Goal: Information Seeking & Learning: Learn about a topic

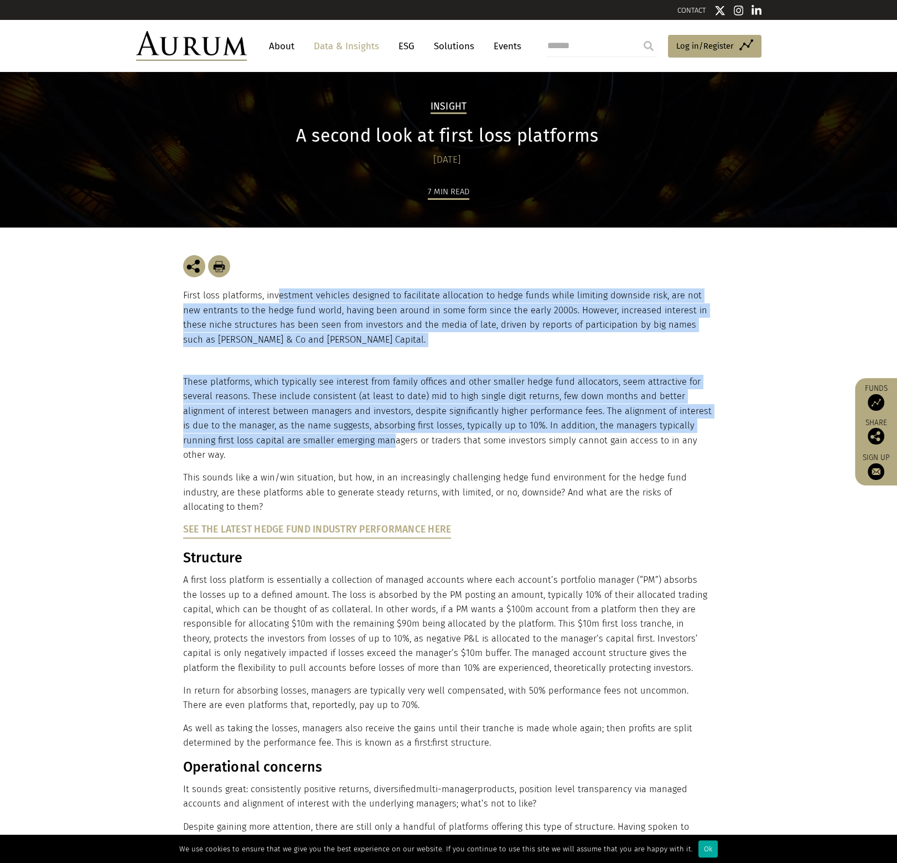
drag, startPoint x: 277, startPoint y: 298, endPoint x: 355, endPoint y: 432, distance: 154.8
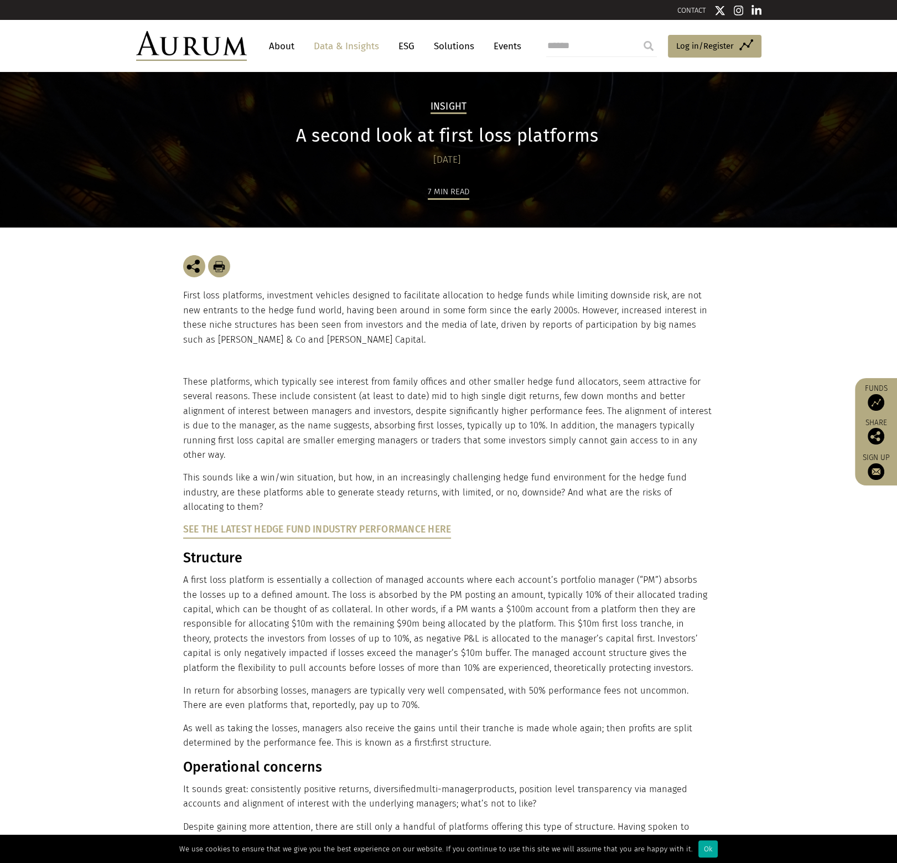
click at [401, 473] on p "This sounds like a win/win situation, but how, in an increasingly challenging h…" at bounding box center [447, 492] width 528 height 44
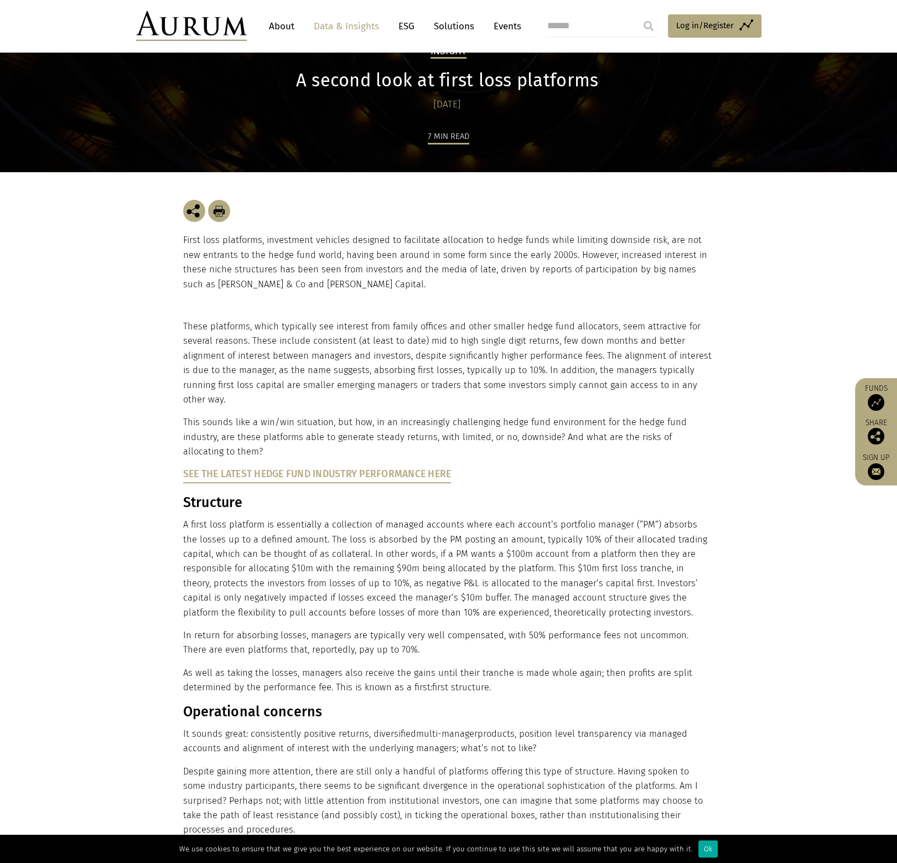
drag, startPoint x: 376, startPoint y: 591, endPoint x: 362, endPoint y: 588, distance: 14.6
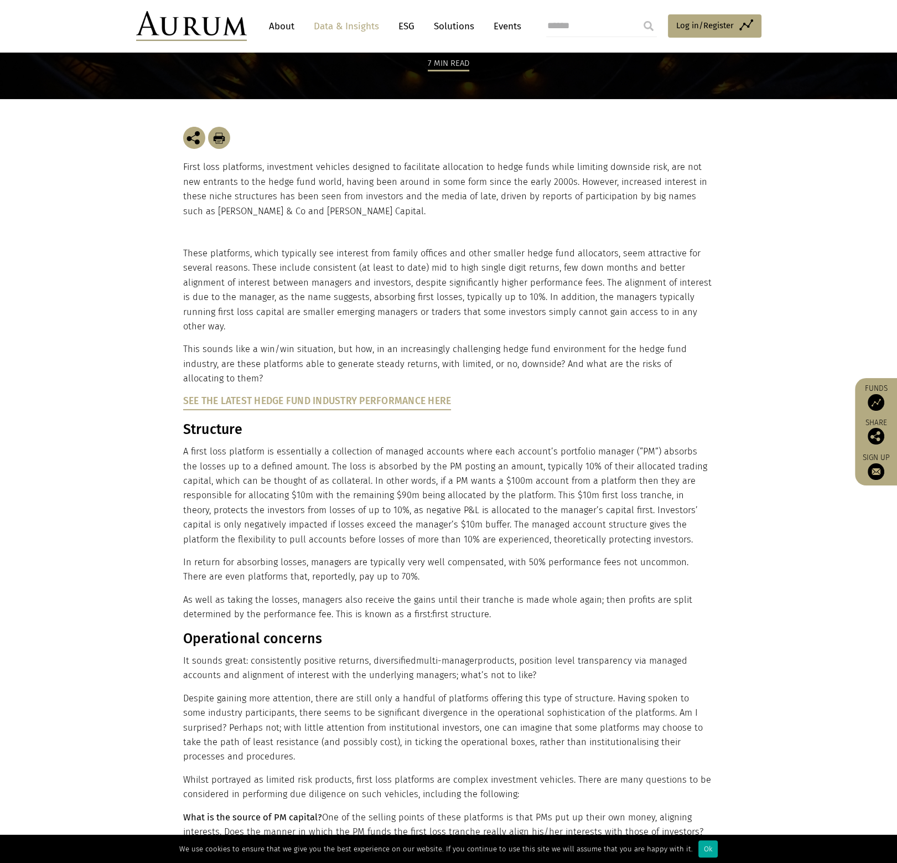
scroll to position [166, 0]
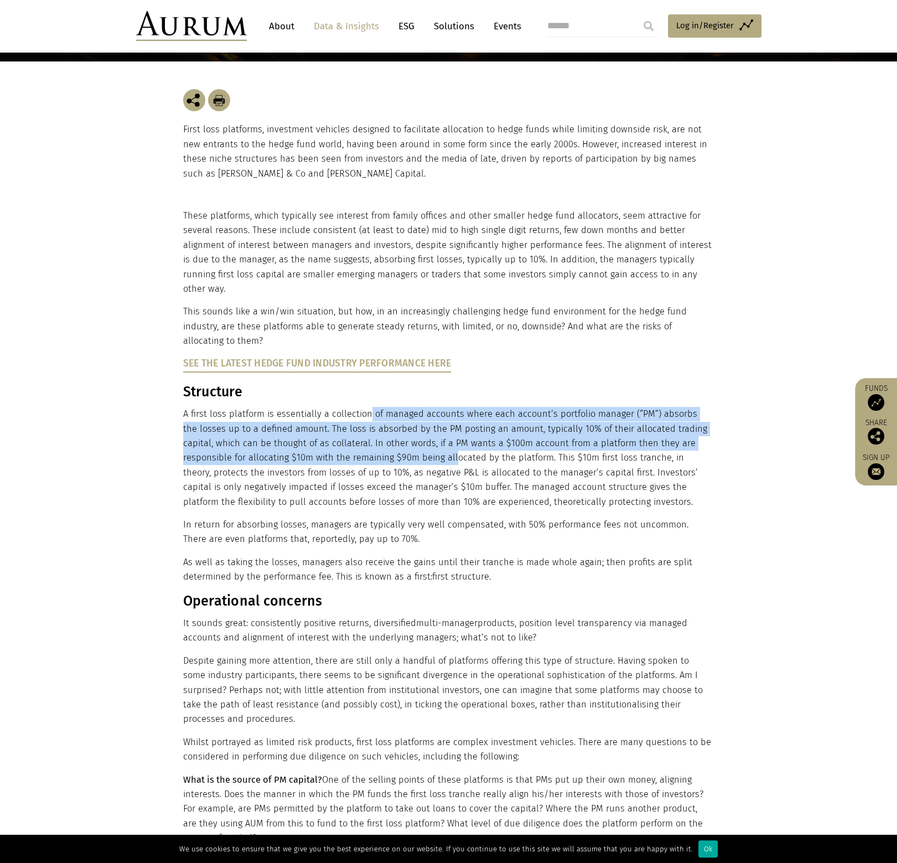
drag, startPoint x: 366, startPoint y: 401, endPoint x: 404, endPoint y: 437, distance: 52.0
click at [404, 437] on p "A first loss platform is essentially a collection of managed accounts where eac…" at bounding box center [447, 458] width 528 height 102
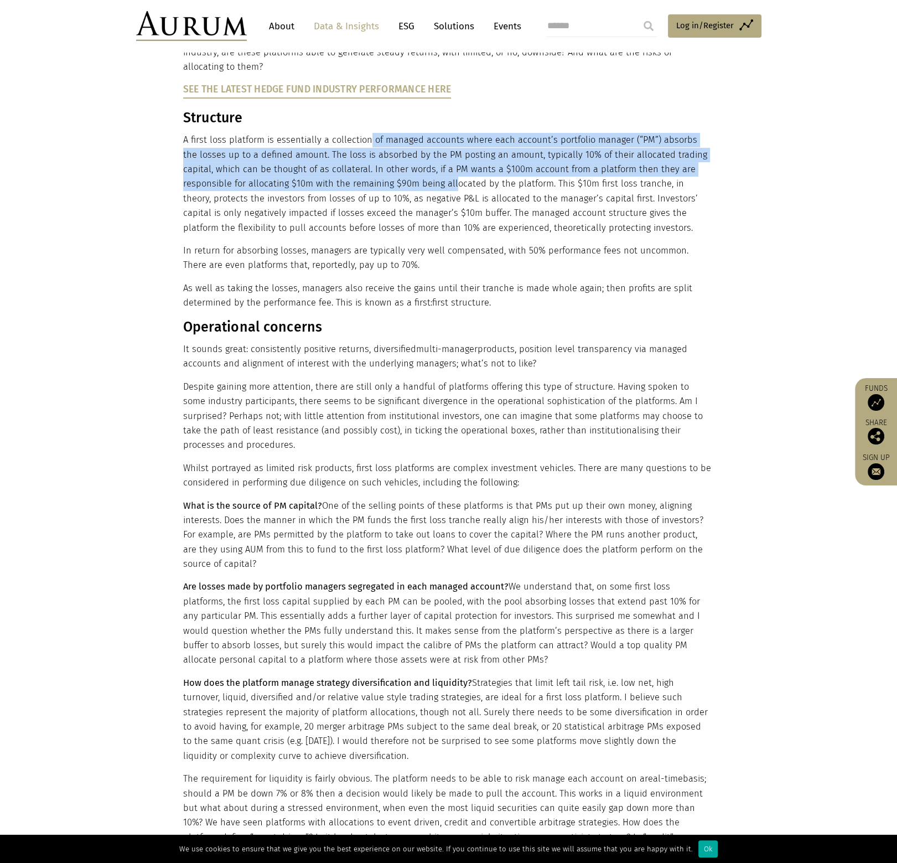
scroll to position [443, 0]
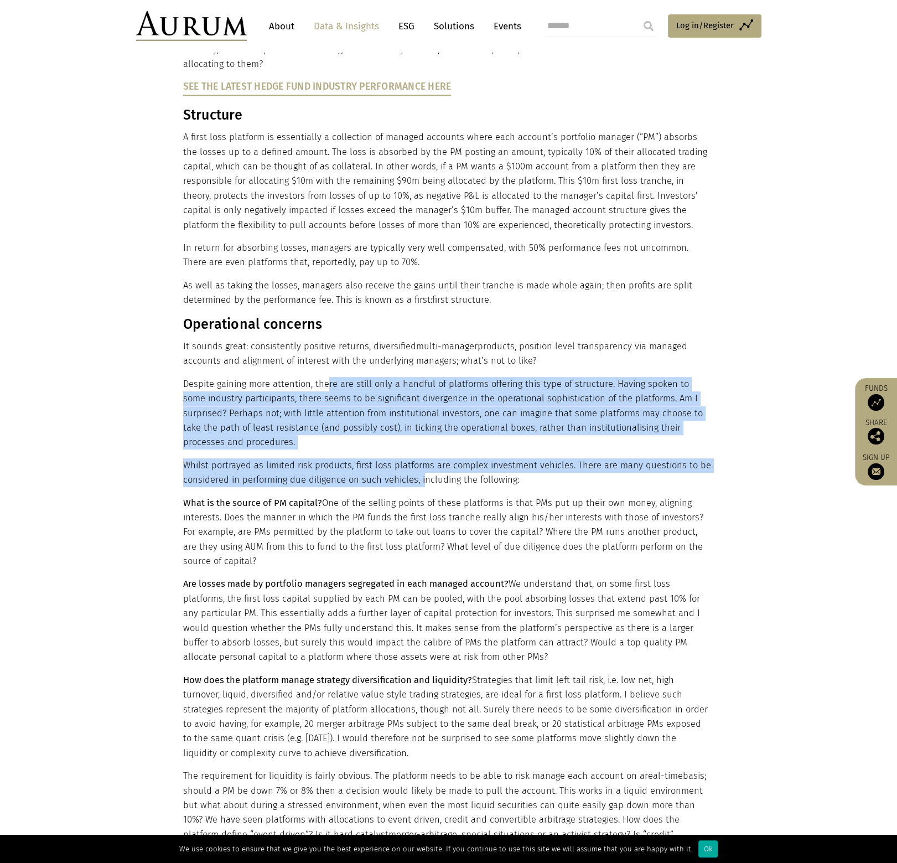
drag, startPoint x: 328, startPoint y: 371, endPoint x: 421, endPoint y: 470, distance: 135.8
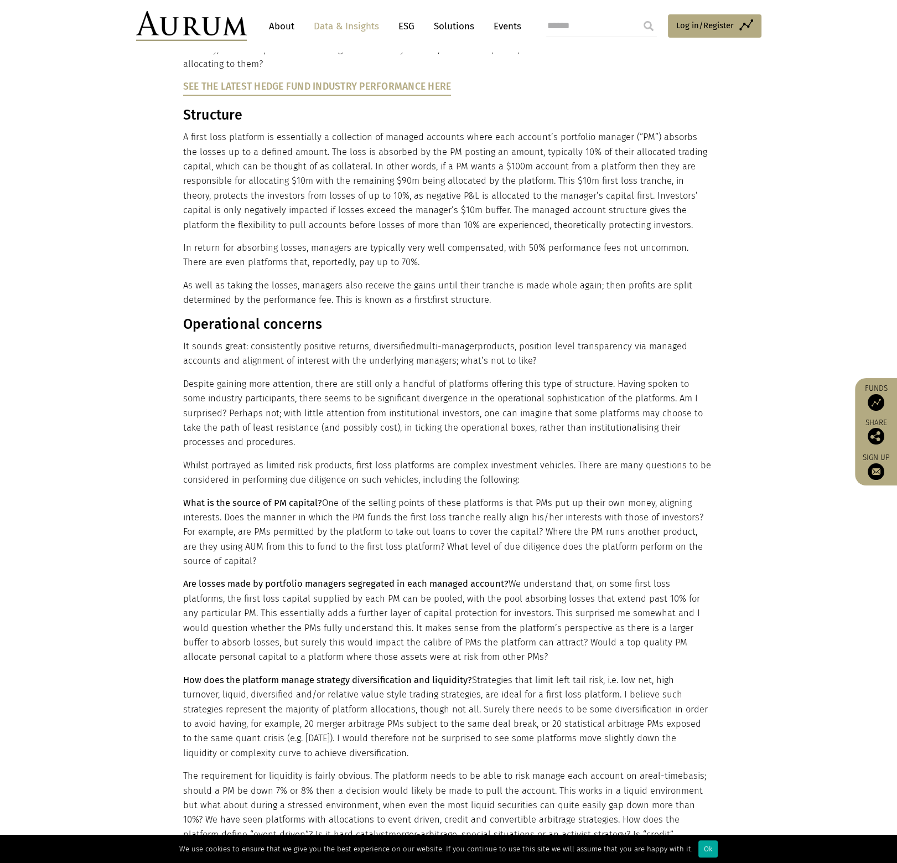
click at [402, 520] on p "What is the source of PM capital? One of the selling points of these platforms …" at bounding box center [447, 532] width 528 height 73
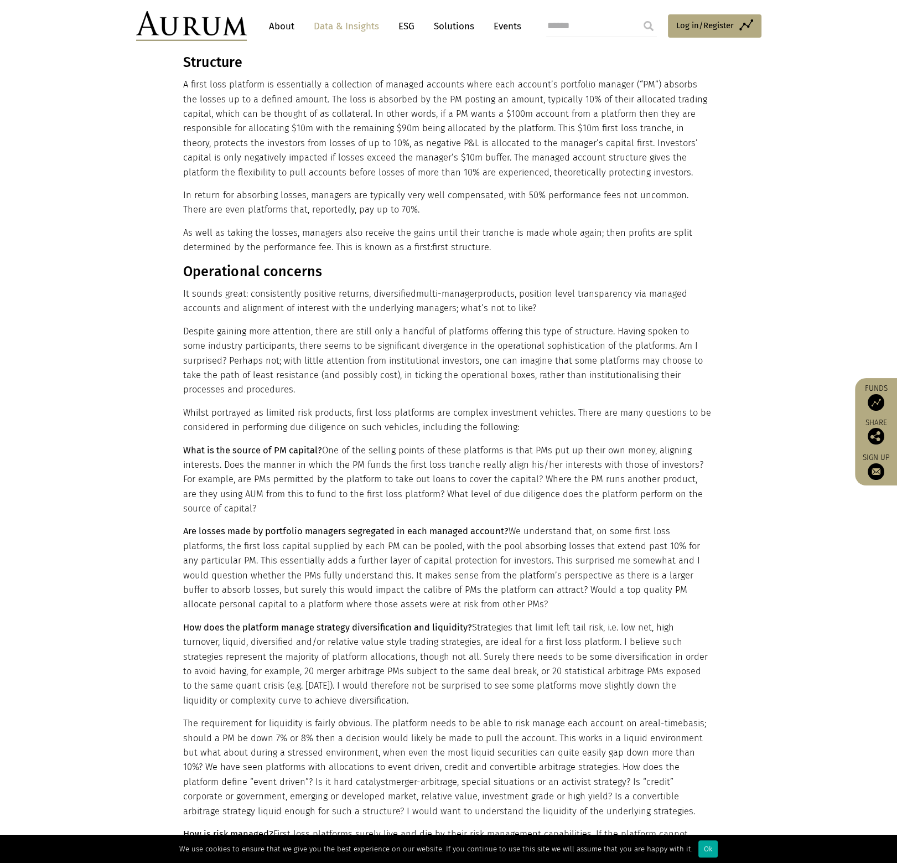
scroll to position [719, 0]
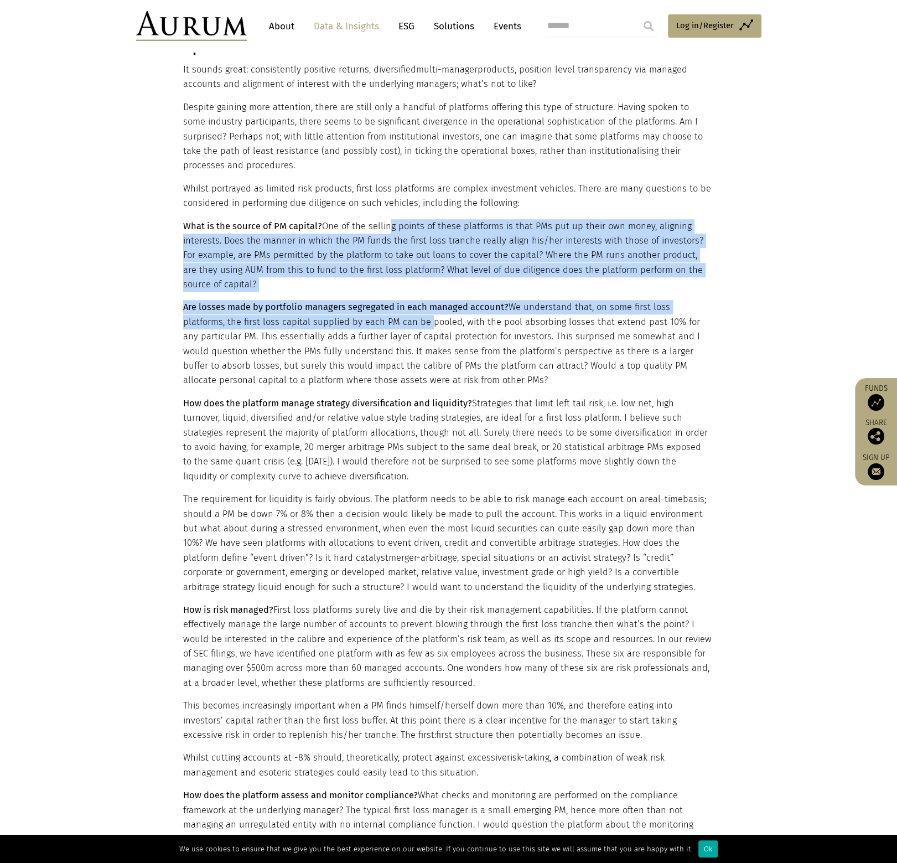
drag, startPoint x: 383, startPoint y: 214, endPoint x: 383, endPoint y: 303, distance: 89.1
click at [383, 303] on div "These platforms, which typically see interest from family offices and other sma…" at bounding box center [447, 653] width 528 height 1997
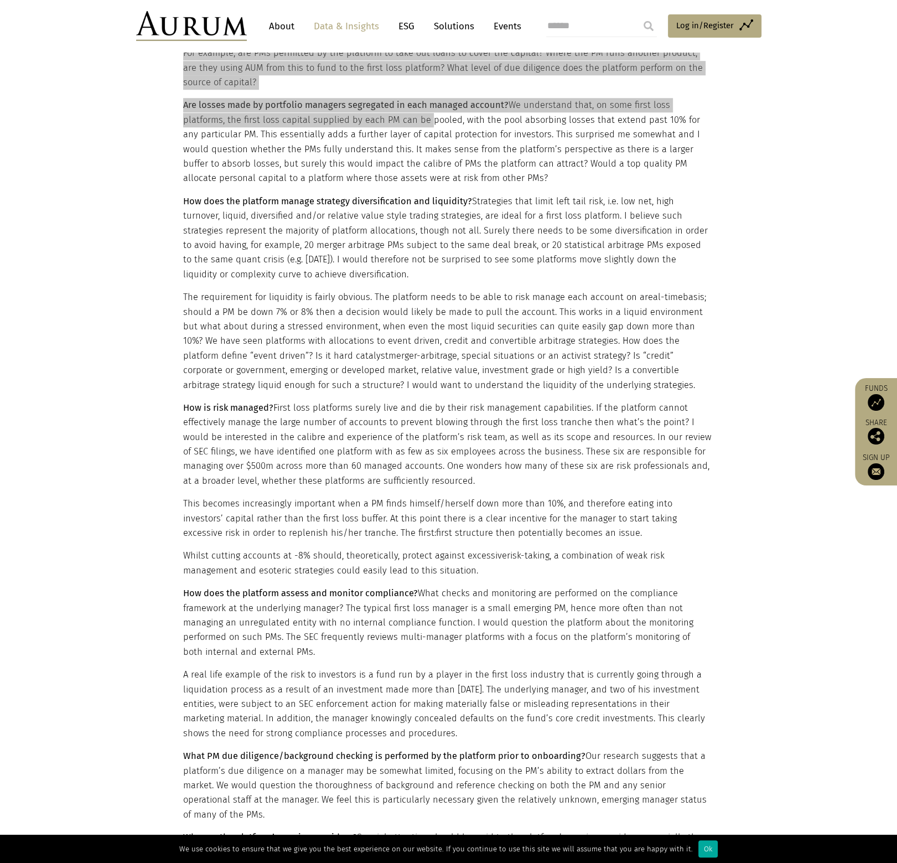
scroll to position [941, 0]
